Goal: Task Accomplishment & Management: Manage account settings

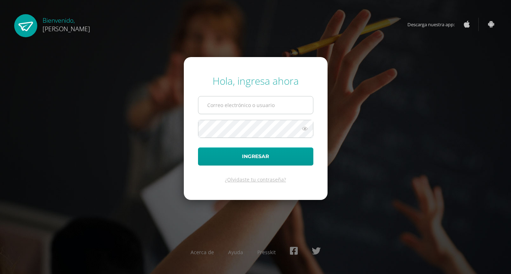
click at [272, 105] on input "text" at bounding box center [255, 104] width 115 height 17
click at [238, 98] on input "text" at bounding box center [255, 104] width 115 height 17
click at [222, 105] on input "text" at bounding box center [255, 104] width 115 height 17
click at [234, 106] on input "2022043" at bounding box center [255, 104] width 115 height 17
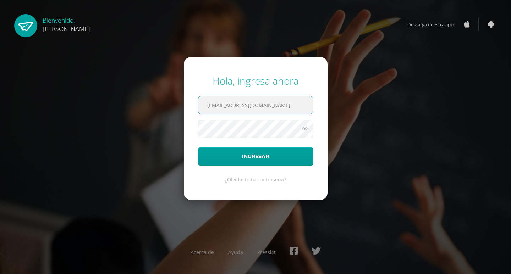
type input "[EMAIL_ADDRESS][DOMAIN_NAME]"
click at [306, 132] on icon at bounding box center [304, 129] width 9 height 9
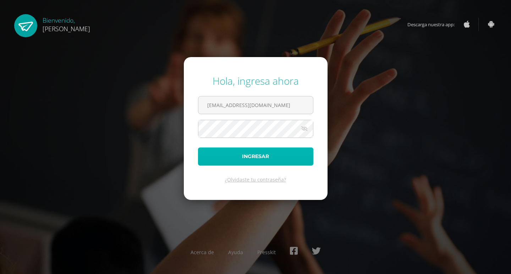
click at [255, 154] on button "Ingresar" at bounding box center [255, 157] width 115 height 18
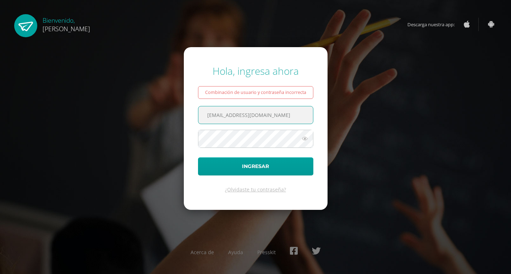
click at [258, 117] on input "[EMAIL_ADDRESS][DOMAIN_NAME]" at bounding box center [255, 114] width 115 height 17
type input "[EMAIL_ADDRESS][DOMAIN_NAME]"
